Goal: Browse casually: Explore the website without a specific task or goal

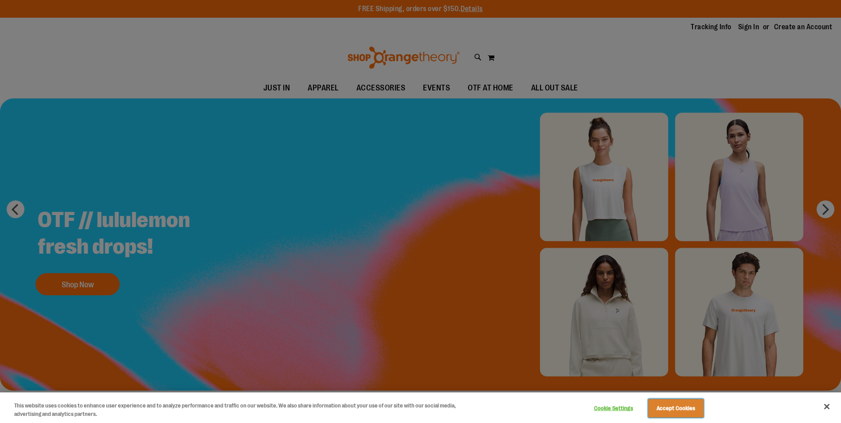
click at [670, 414] on button "Accept Cookies" at bounding box center [675, 408] width 55 height 19
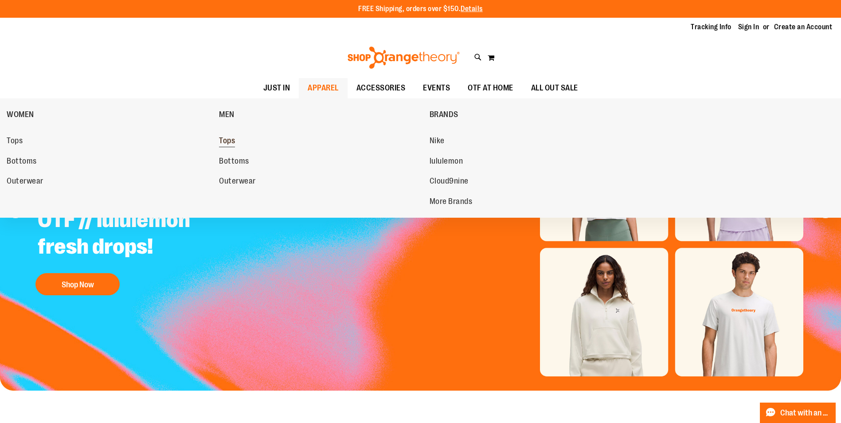
click at [231, 139] on span "Tops" at bounding box center [227, 141] width 16 height 11
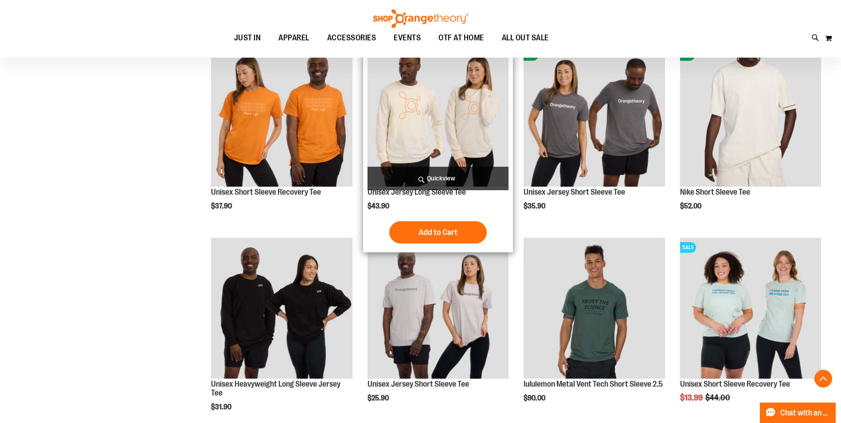
scroll to position [753, 0]
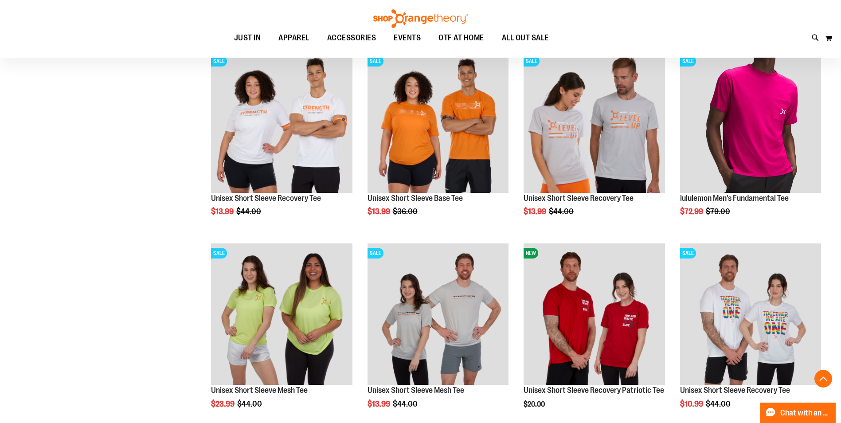
scroll to position [1285, 0]
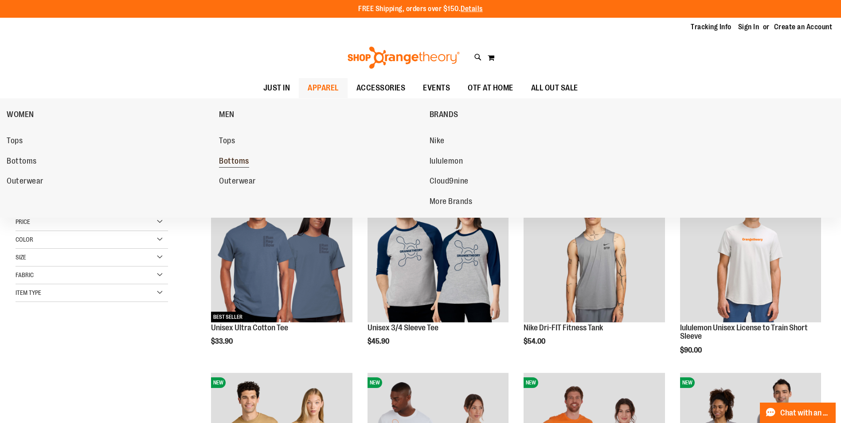
click at [243, 160] on span "Bottoms" at bounding box center [234, 161] width 30 height 11
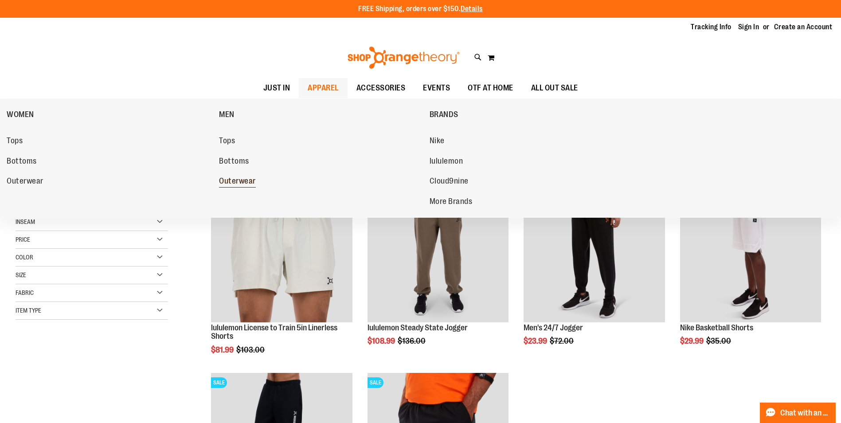
click at [246, 175] on link "Outerwear" at bounding box center [319, 181] width 201 height 16
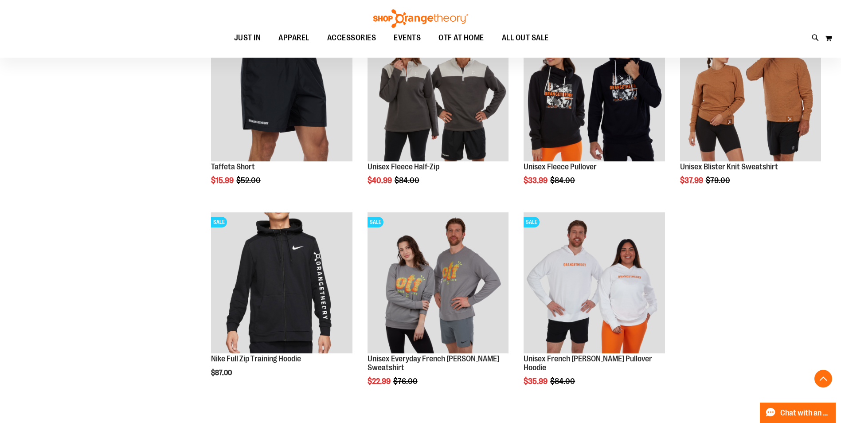
scroll to position [930, 0]
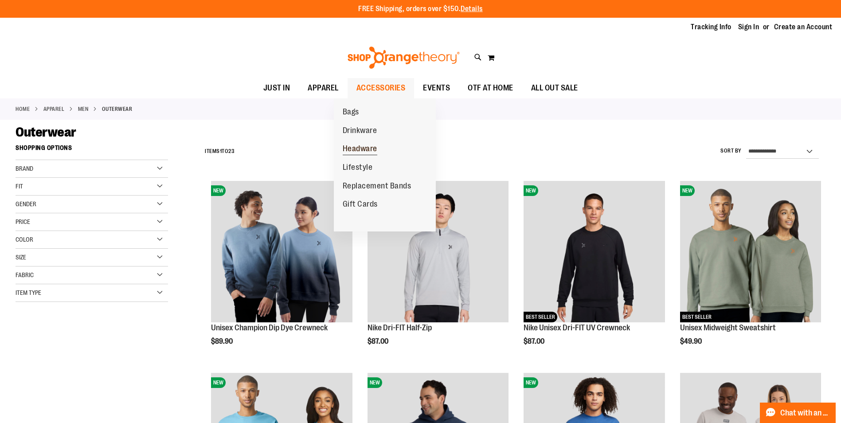
click at [366, 149] on span "Headware" at bounding box center [360, 149] width 35 height 11
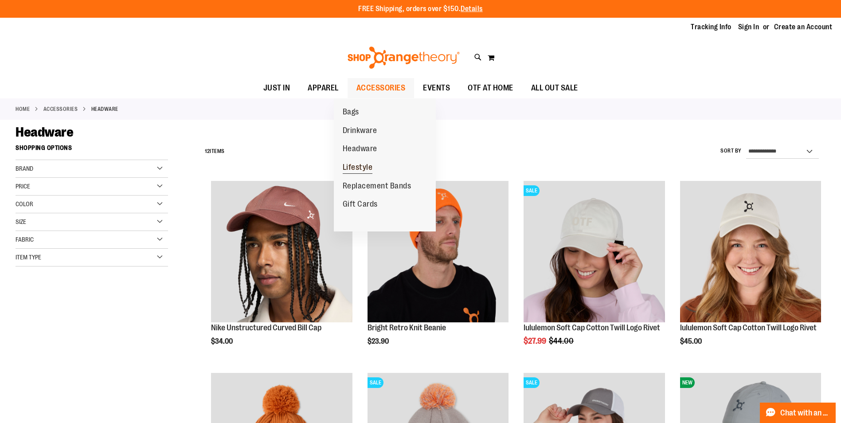
click at [359, 166] on span "Lifestyle" at bounding box center [358, 168] width 30 height 11
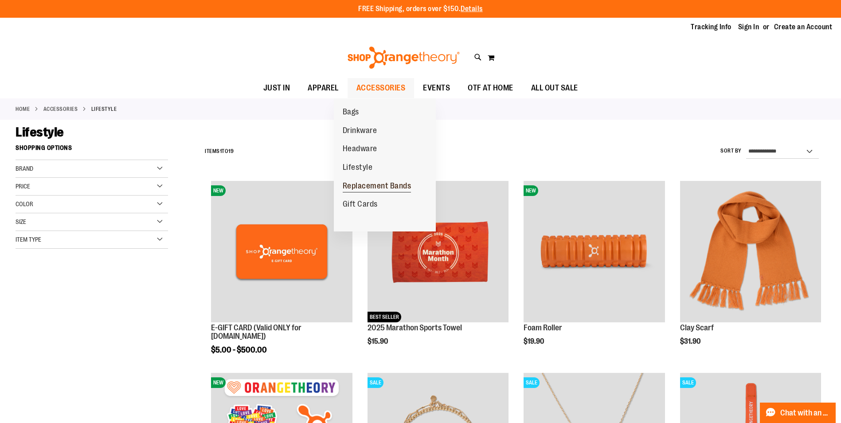
click at [365, 187] on span "Replacement Bands" at bounding box center [377, 186] width 69 height 11
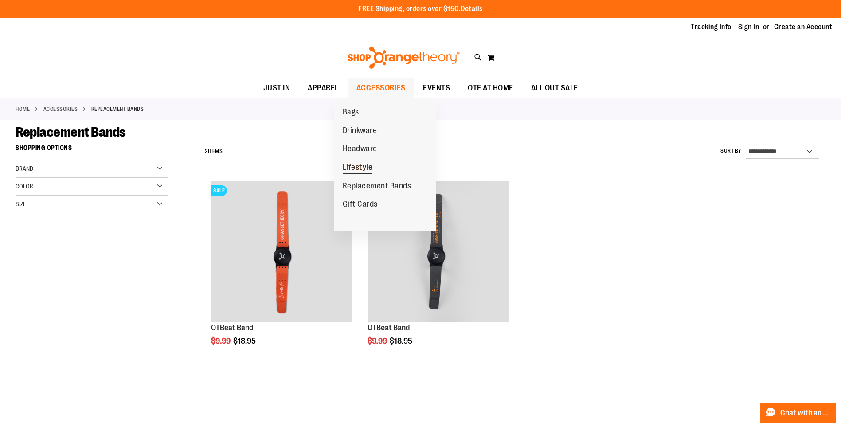
click at [367, 167] on span "Lifestyle" at bounding box center [358, 168] width 30 height 11
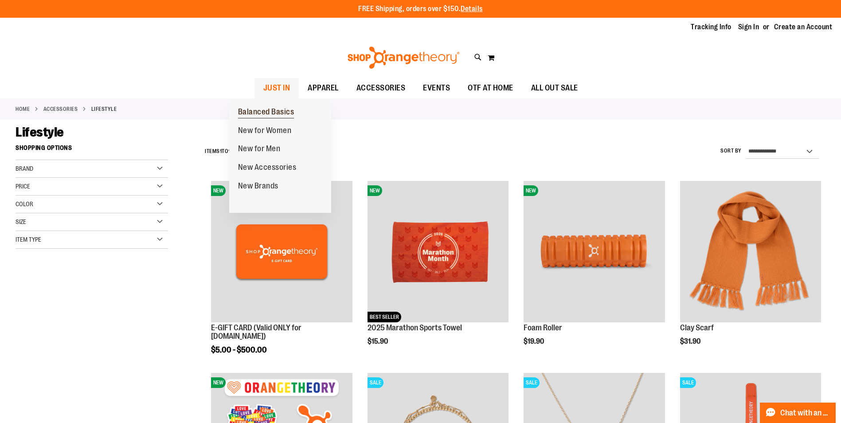
click at [273, 109] on span "Balanced Basics" at bounding box center [266, 112] width 56 height 11
click at [262, 108] on span "Balanced Basics" at bounding box center [266, 112] width 56 height 11
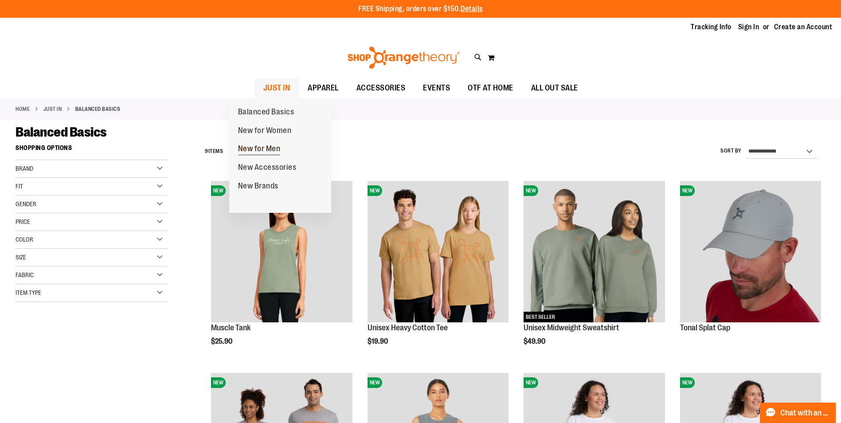
click at [272, 147] on span "New for Men" at bounding box center [259, 149] width 43 height 11
